Goal: Communication & Community: Answer question/provide support

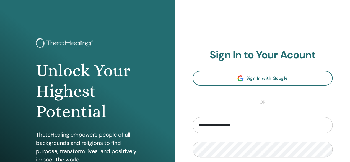
type input "**********"
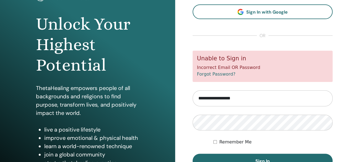
scroll to position [50, 0]
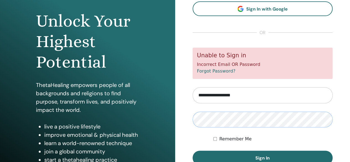
click at [193, 151] on button "Sign In" at bounding box center [263, 158] width 140 height 14
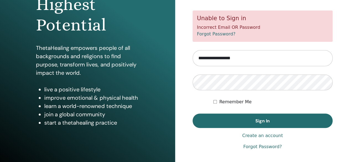
scroll to position [87, 0]
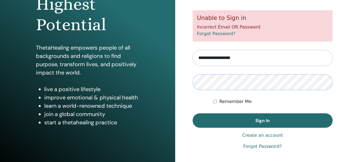
click at [193, 113] on button "Sign In" at bounding box center [263, 120] width 140 height 14
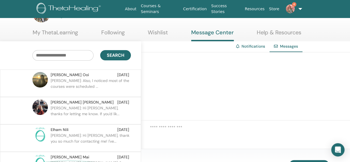
scroll to position [20, 0]
click at [89, 83] on p "Juanita: Also, I noticed most of the courses were scheduled ..." at bounding box center [91, 86] width 80 height 17
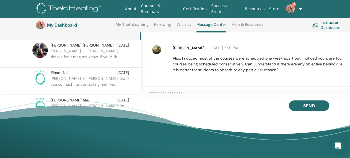
scroll to position [92, 0]
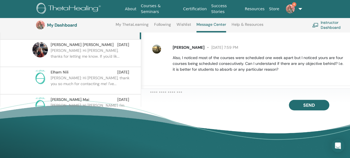
click at [161, 97] on textarea at bounding box center [250, 94] width 200 height 8
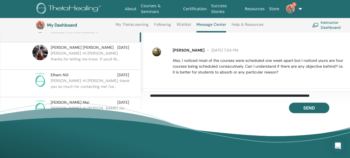
scroll to position [3, 0]
click at [158, 100] on textarea "**********" at bounding box center [250, 96] width 200 height 8
click at [193, 99] on textarea "**********" at bounding box center [250, 96] width 200 height 8
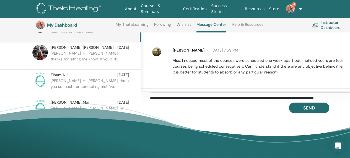
scroll to position [52, 0]
click at [202, 99] on textarea "**********" at bounding box center [250, 96] width 200 height 8
click at [223, 97] on textarea "**********" at bounding box center [250, 96] width 200 height 8
click at [220, 99] on textarea "**********" at bounding box center [250, 96] width 200 height 8
click at [268, 99] on textarea "**********" at bounding box center [250, 96] width 200 height 8
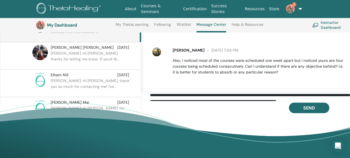
scroll to position [49, 0]
click at [302, 97] on textarea at bounding box center [250, 96] width 200 height 8
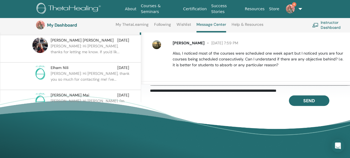
scroll to position [97, 0]
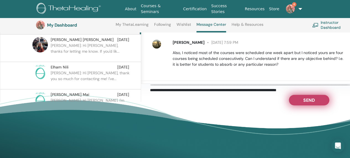
type textarea "**********"
click at [305, 101] on span "Send" at bounding box center [309, 99] width 12 height 4
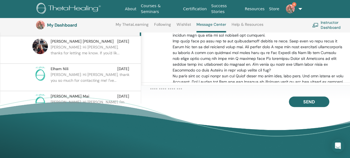
scroll to position [123, 0]
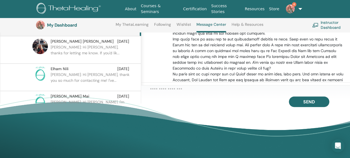
click at [292, 7] on img at bounding box center [290, 8] width 9 height 9
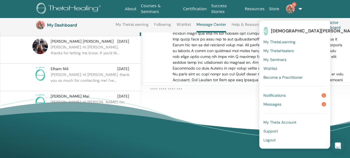
click at [276, 93] on span "Notifications" at bounding box center [275, 95] width 22 height 5
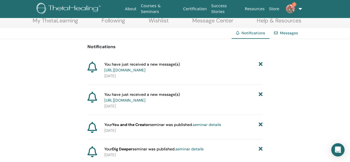
scroll to position [32, 0]
click at [261, 100] on icon at bounding box center [261, 97] width 4 height 12
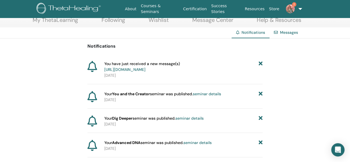
click at [260, 65] on icon at bounding box center [261, 67] width 4 height 12
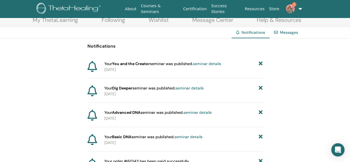
click at [292, 5] on span "2" at bounding box center [294, 4] width 4 height 4
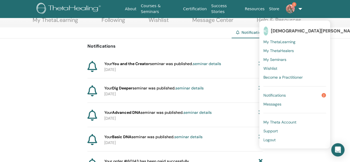
click at [270, 94] on span "Notifications" at bounding box center [275, 95] width 22 height 5
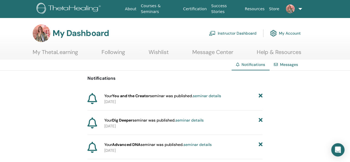
click at [286, 10] on img at bounding box center [290, 8] width 9 height 9
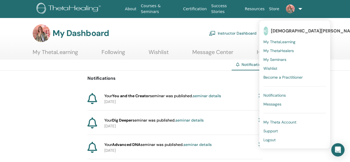
click at [275, 107] on link "Messages" at bounding box center [295, 104] width 63 height 9
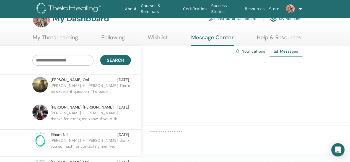
scroll to position [15, 0]
click at [64, 78] on span "[PERSON_NAME]" at bounding box center [70, 80] width 38 height 6
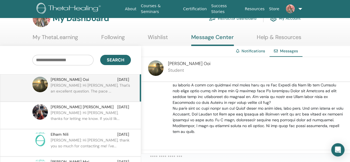
scroll to position [154, 0]
click at [173, 64] on span "[PERSON_NAME]" at bounding box center [189, 64] width 43 height 6
click at [160, 69] on img at bounding box center [156, 68] width 16 height 16
click at [179, 70] on p "Student" at bounding box center [189, 70] width 43 height 7
click at [156, 65] on img at bounding box center [156, 68] width 16 height 16
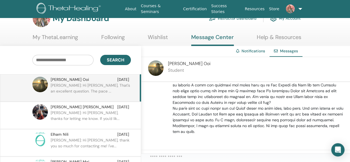
scroll to position [0, 0]
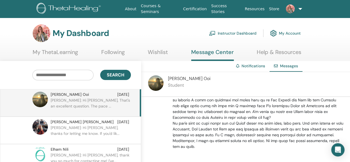
click at [247, 33] on link "Instructor Dashboard" at bounding box center [233, 33] width 48 height 12
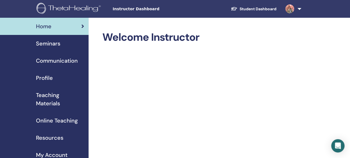
click at [58, 45] on span "Seminars" at bounding box center [48, 43] width 24 height 8
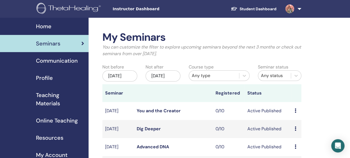
click at [42, 25] on span "Home" at bounding box center [44, 26] width 16 height 8
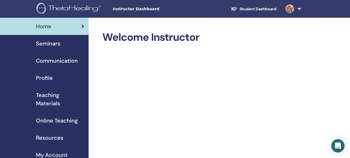
click at [293, 10] on img at bounding box center [289, 8] width 9 height 9
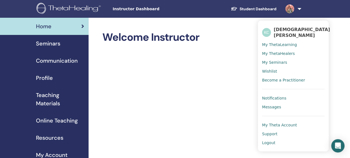
click at [273, 141] on span "Logout" at bounding box center [268, 142] width 13 height 5
